Goal: Browse casually

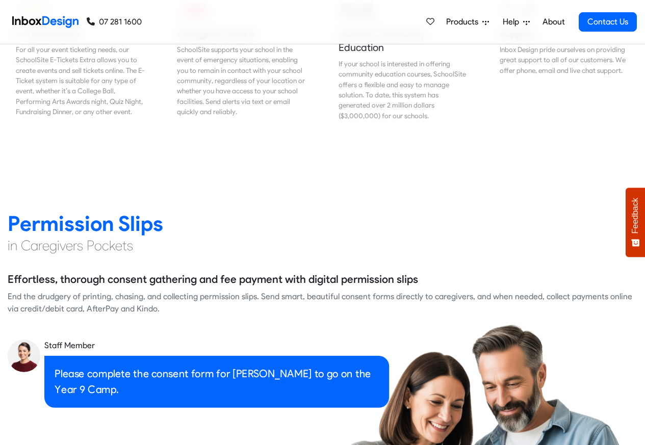
scroll to position [1284, 0]
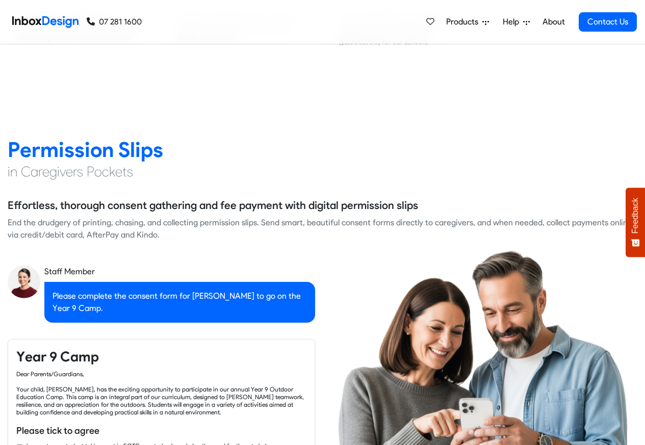
checkbox input "true"
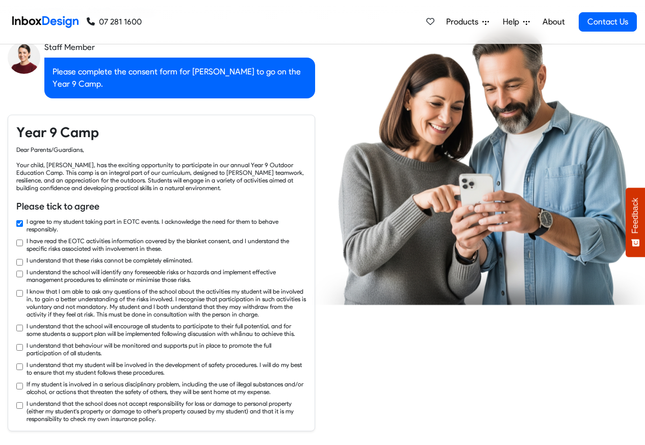
checkbox input "true"
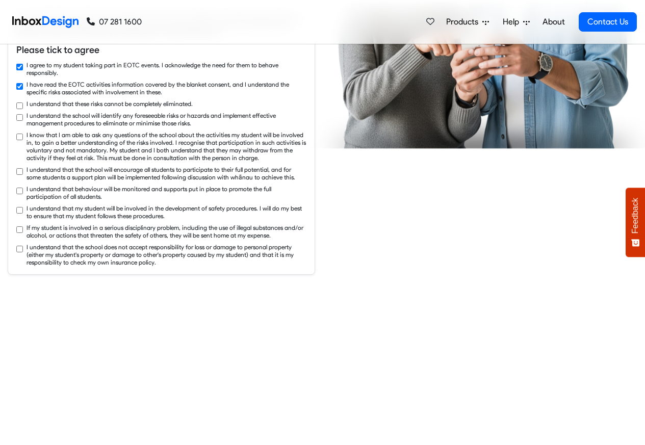
checkbox input "true"
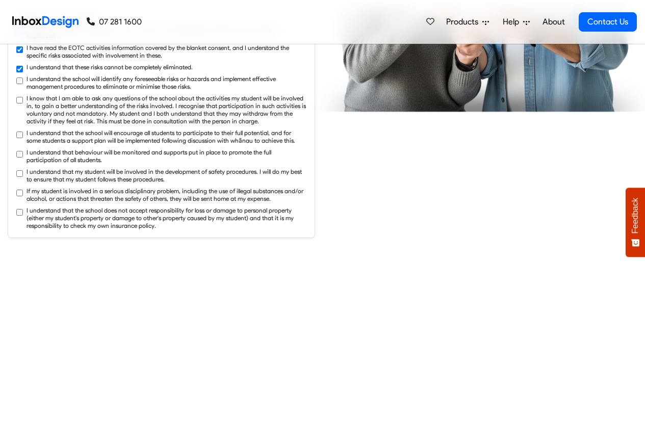
checkbox input "true"
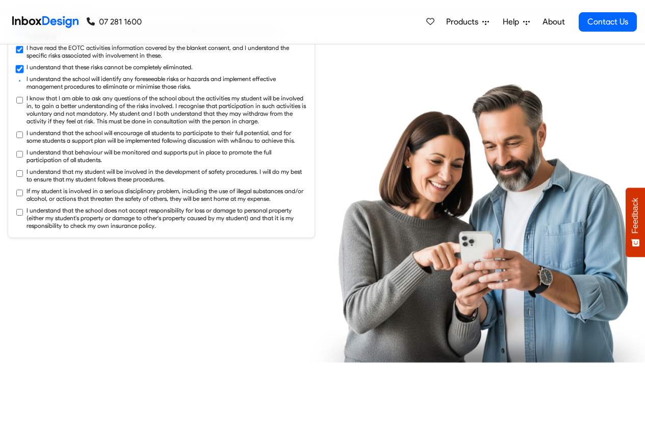
checkbox input "true"
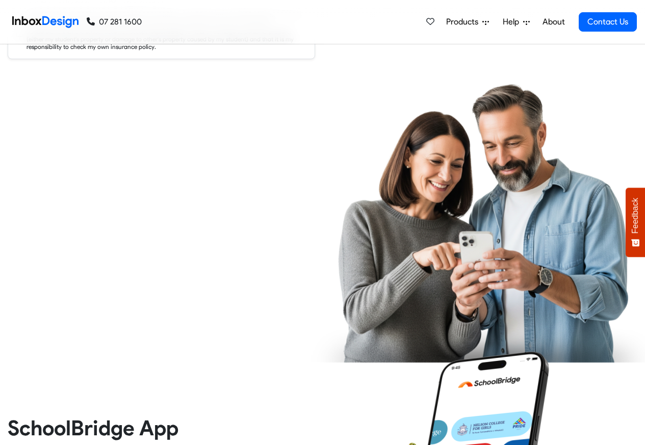
checkbox input "true"
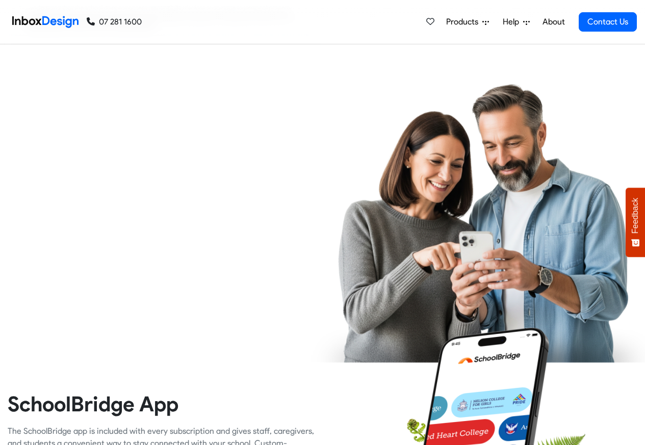
checkbox input "true"
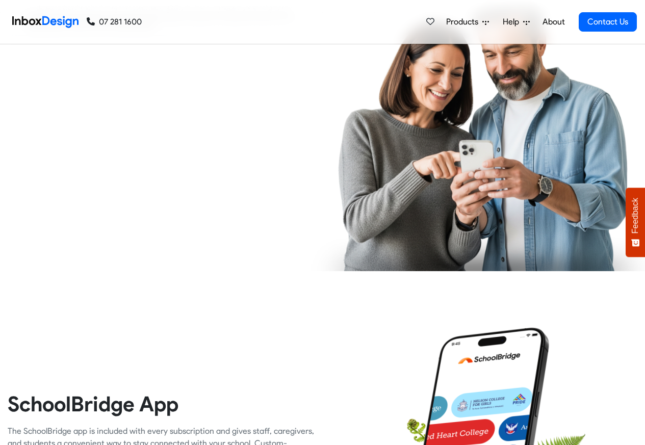
checkbox input "true"
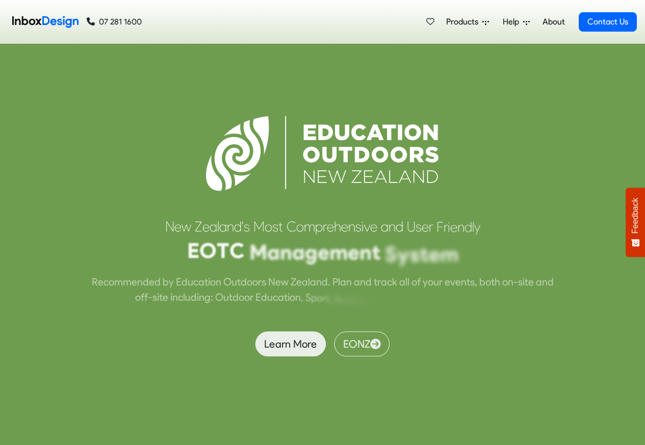
scroll to position [3881, 0]
